Goal: Check status: Check status

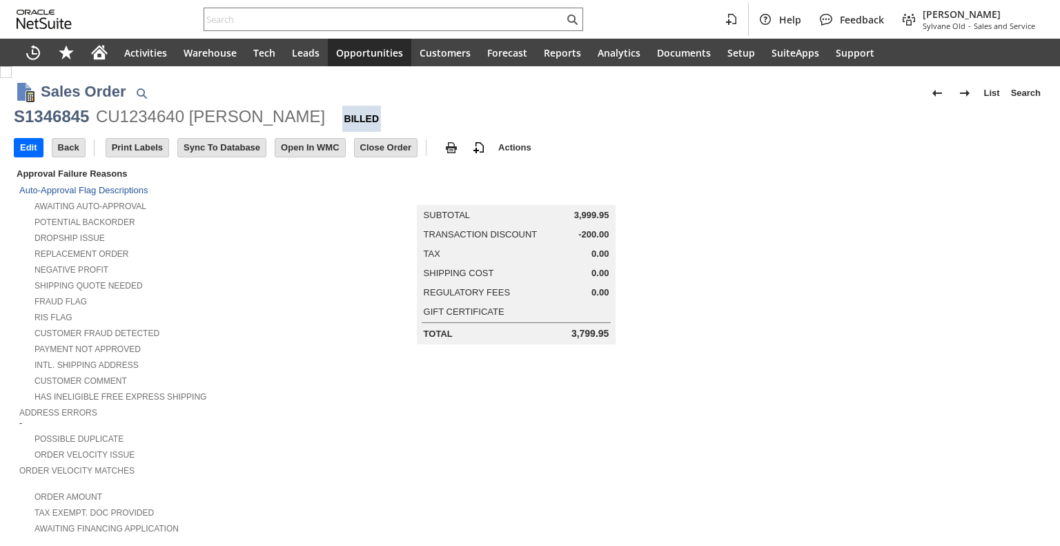
click at [19, 119] on div "S1346845" at bounding box center [51, 117] width 75 height 22
drag, startPoint x: 14, startPoint y: 121, endPoint x: 86, endPoint y: 113, distance: 72.3
click at [86, 113] on div "S1346845" at bounding box center [51, 117] width 75 height 22
copy div "S1346845"
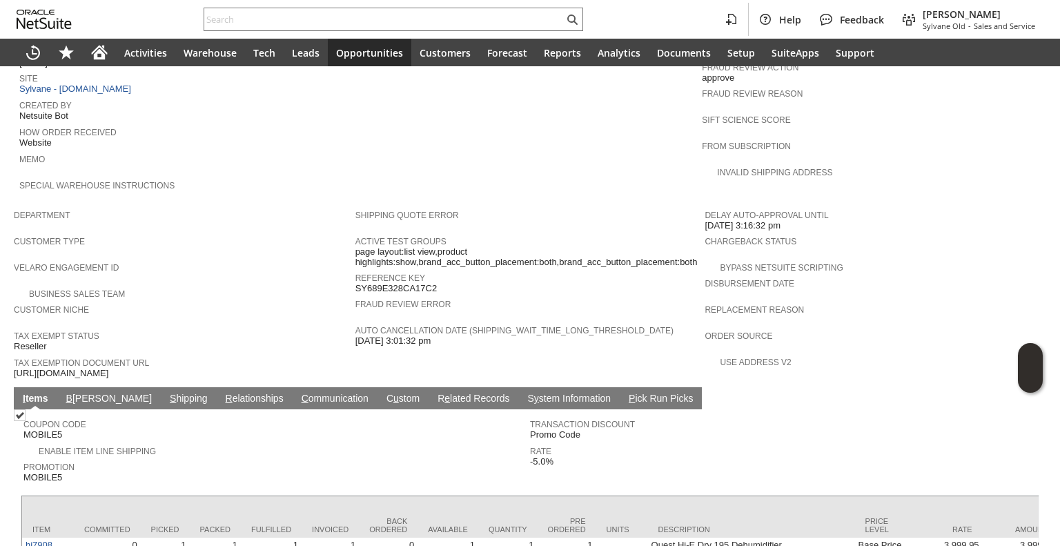
scroll to position [724, 0]
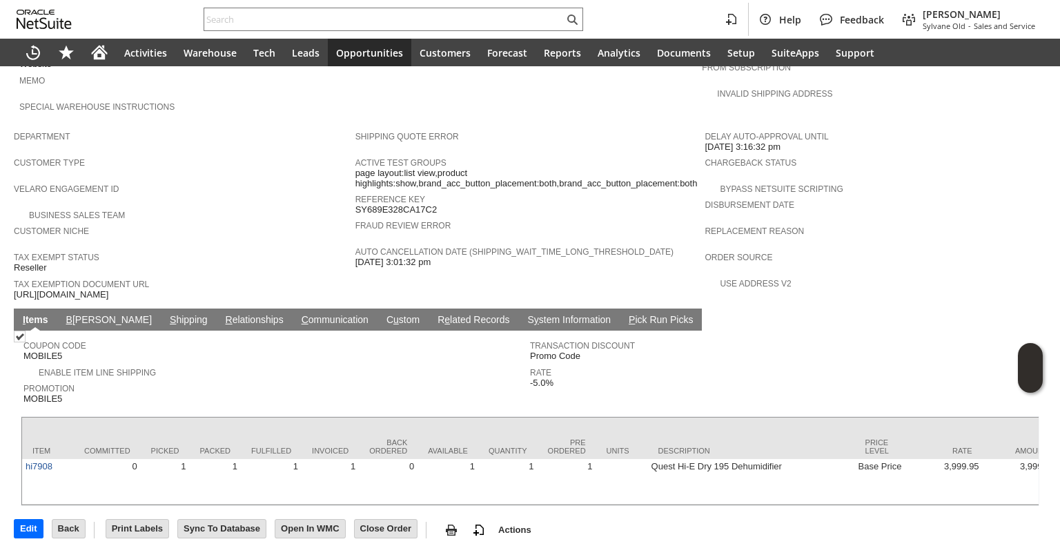
click at [166, 314] on link "S hipping" at bounding box center [188, 320] width 45 height 13
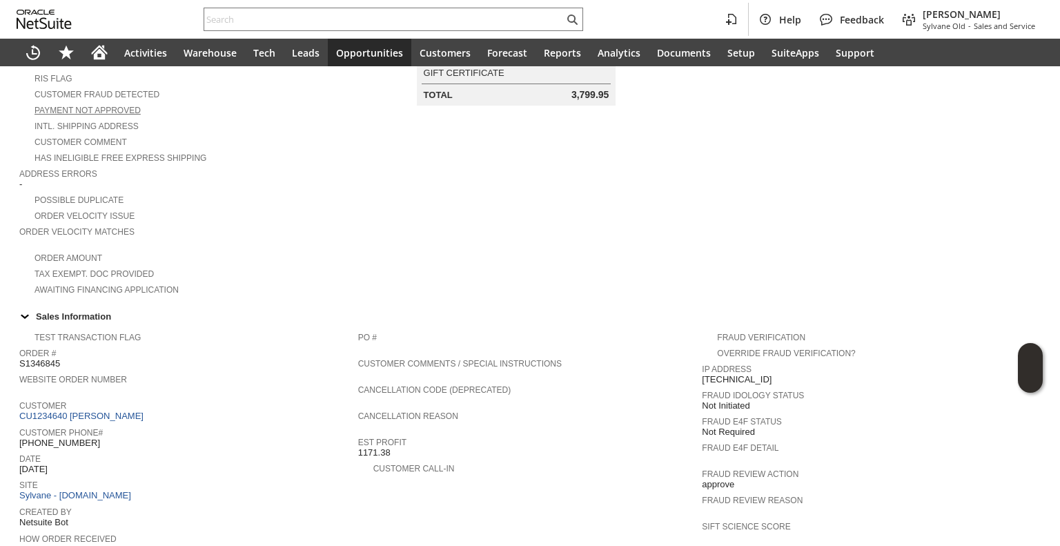
scroll to position [0, 0]
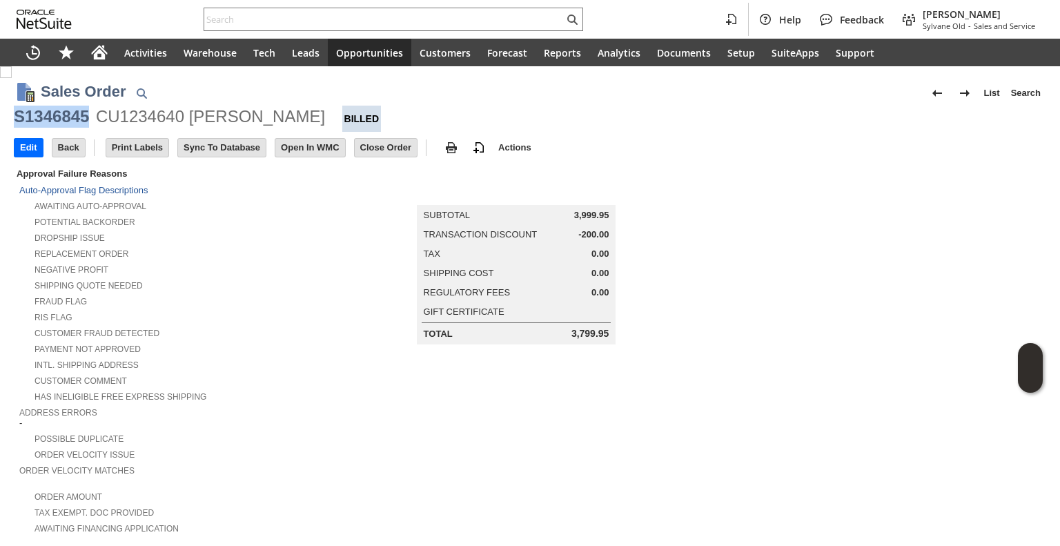
click at [56, 126] on div "S1346845" at bounding box center [51, 117] width 75 height 22
copy div "S1346845 CU1234640 Mark Deno"
drag, startPoint x: 14, startPoint y: 120, endPoint x: 278, endPoint y: 107, distance: 264.7
click at [278, 107] on div "S1346845 CU1234640 Mark Deno Billed" at bounding box center [530, 119] width 1033 height 26
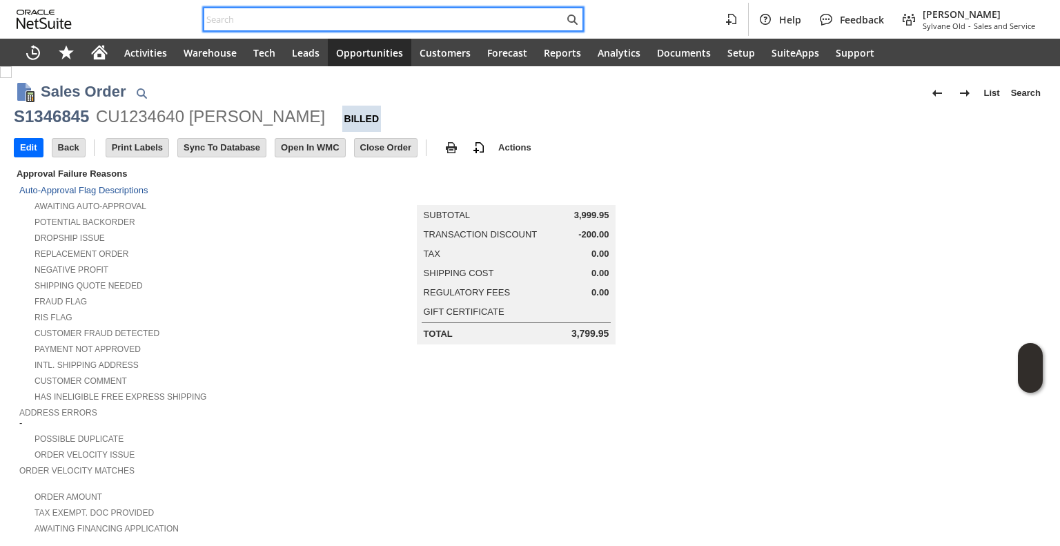
click at [355, 21] on input "text" at bounding box center [384, 19] width 360 height 17
paste input "8502389632"
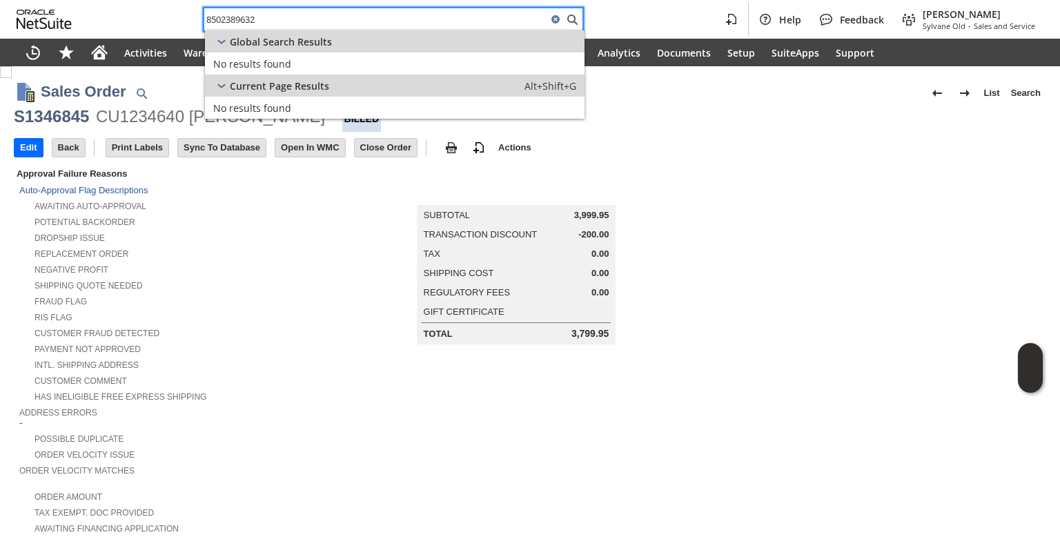
type input "8502389632"
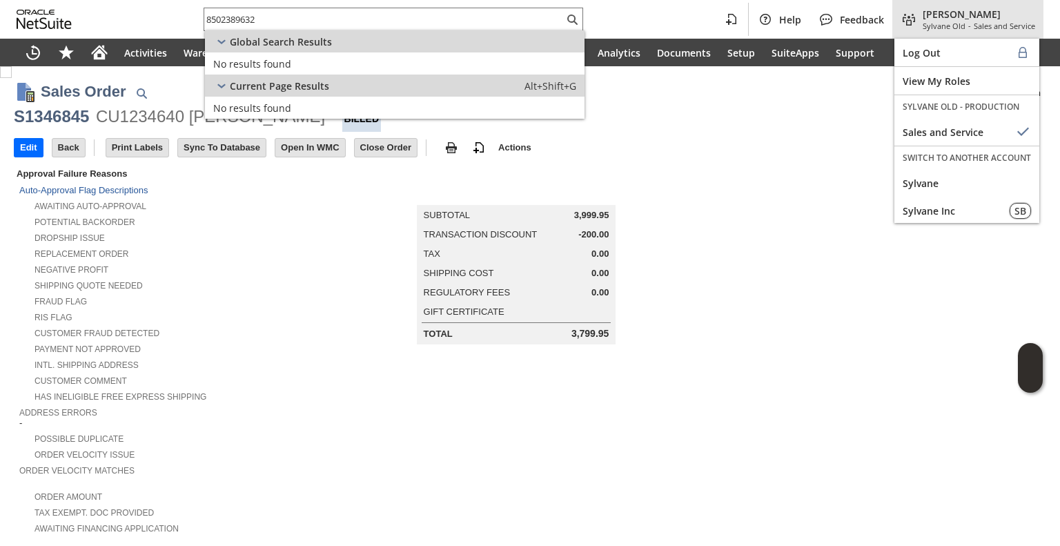
click at [1013, 24] on span "Sales and Service" at bounding box center [1004, 26] width 61 height 10
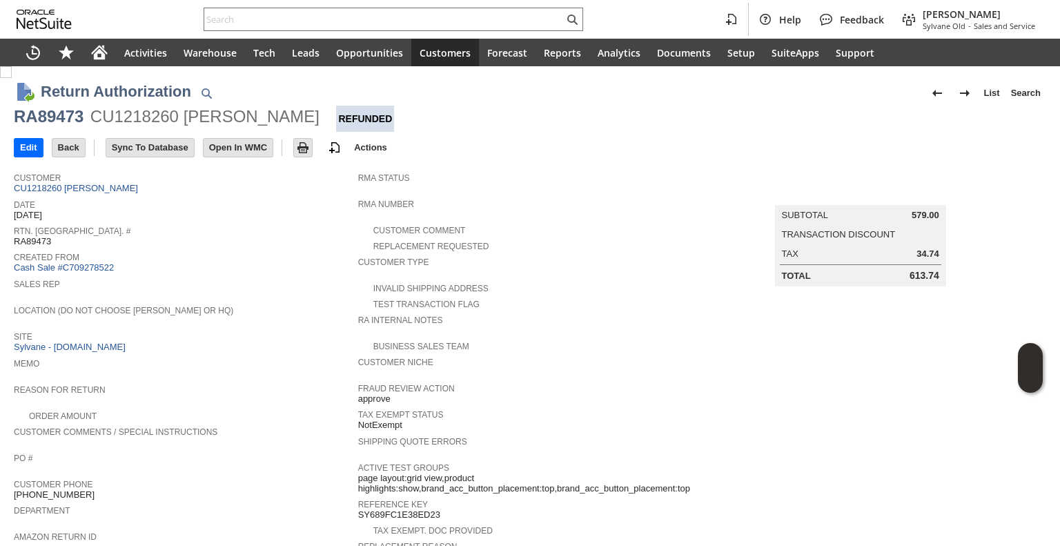
click at [668, 369] on div "Customer Niche" at bounding box center [527, 365] width 338 height 25
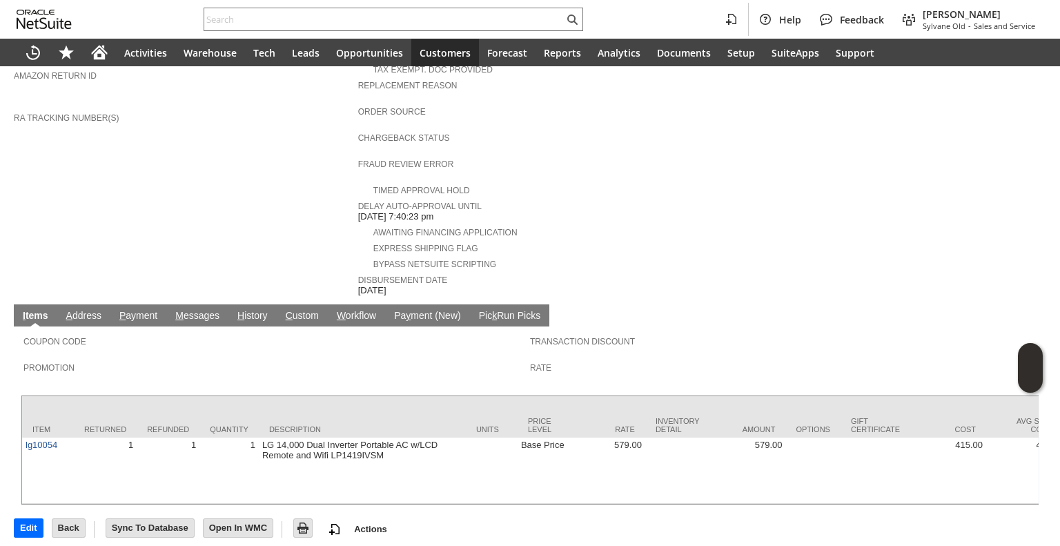
scroll to position [461, 0]
click at [128, 310] on link "P ayment" at bounding box center [138, 316] width 45 height 13
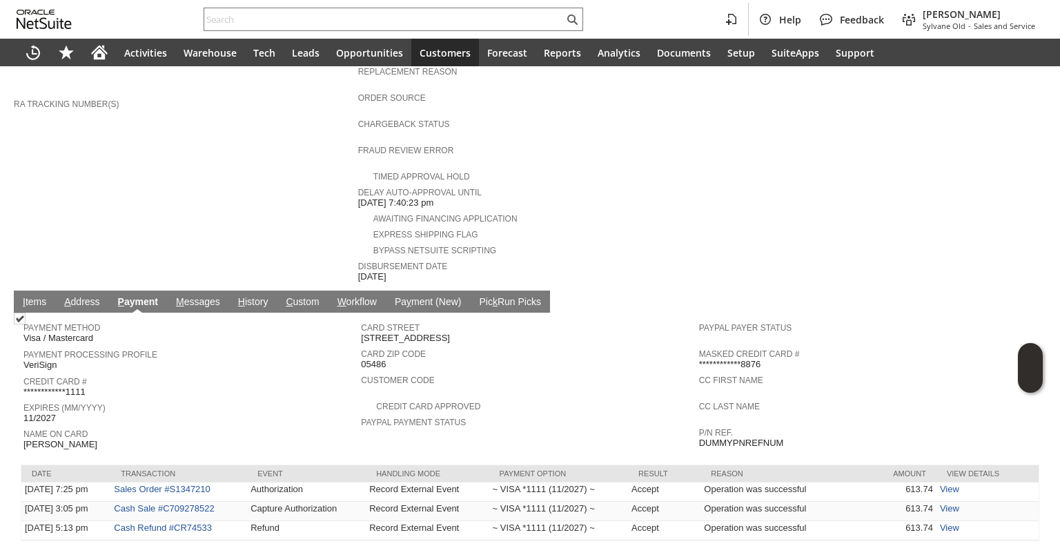
scroll to position [496, 0]
